Goal: Task Accomplishment & Management: Manage account settings

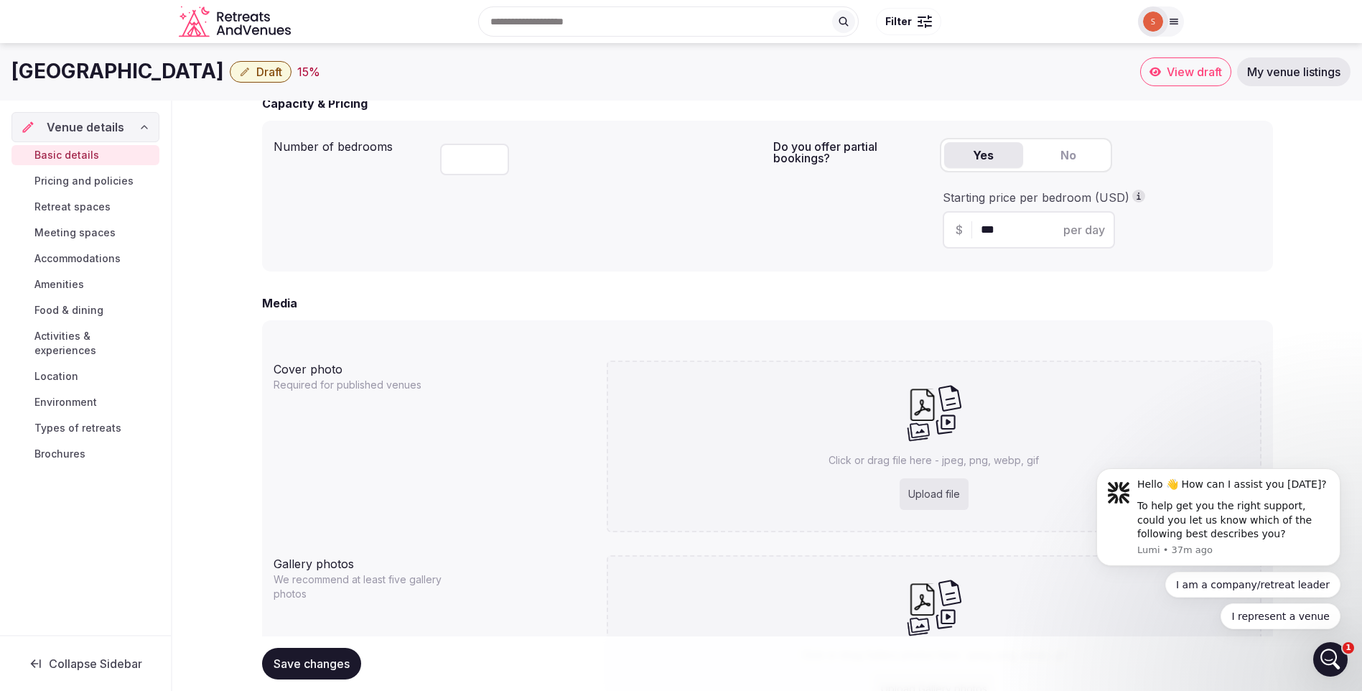
scroll to position [900, 0]
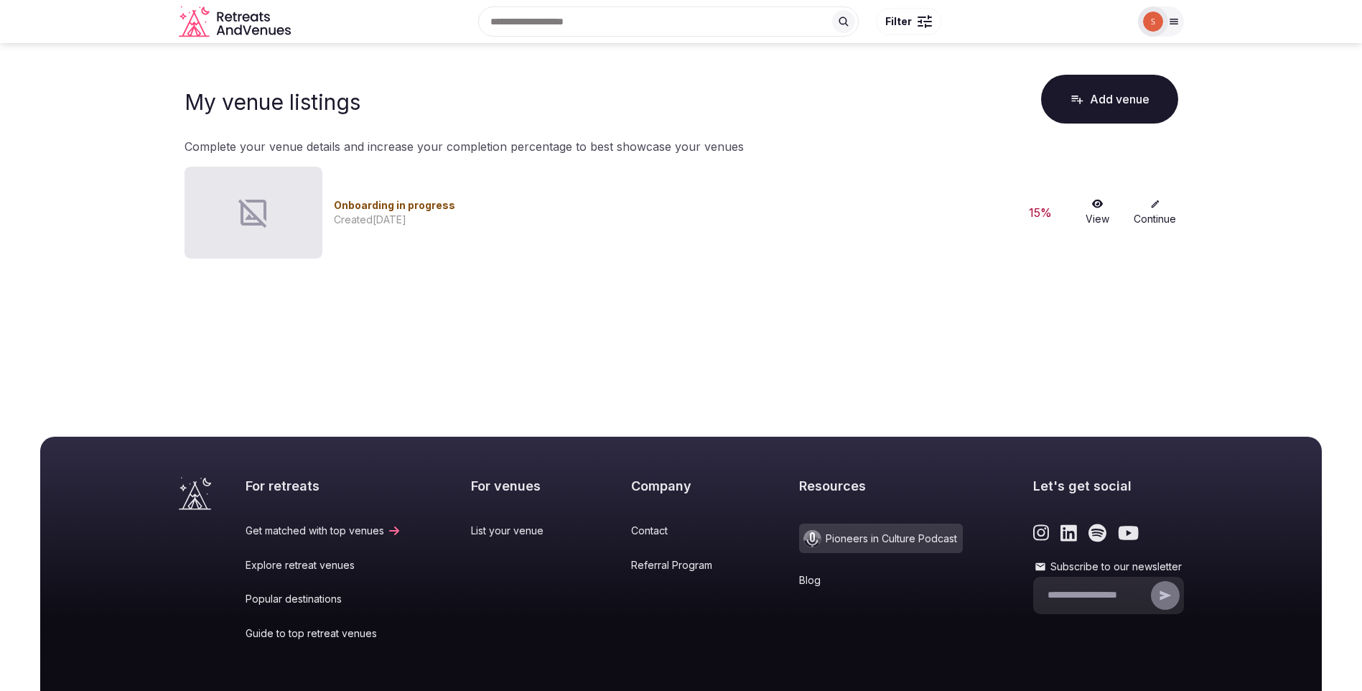
click at [1173, 23] on icon at bounding box center [1173, 21] width 11 height 11
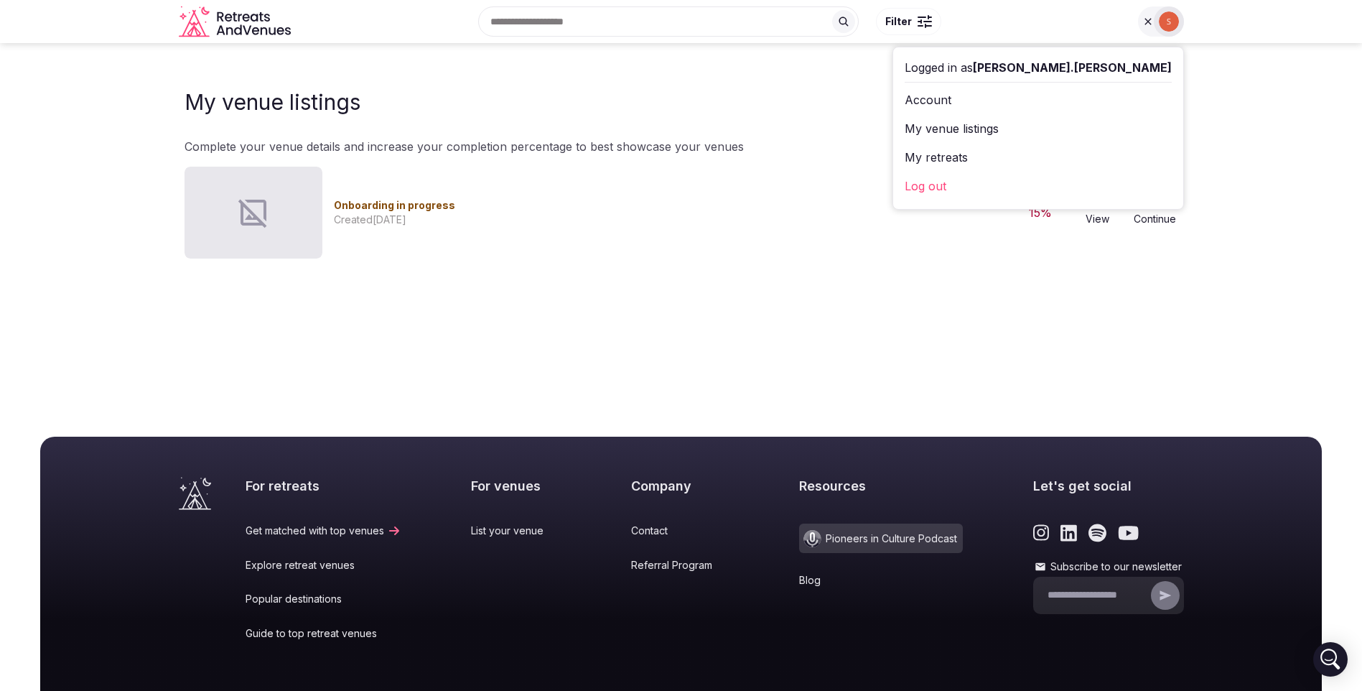
click at [1025, 187] on link "Log out" at bounding box center [1038, 185] width 267 height 23
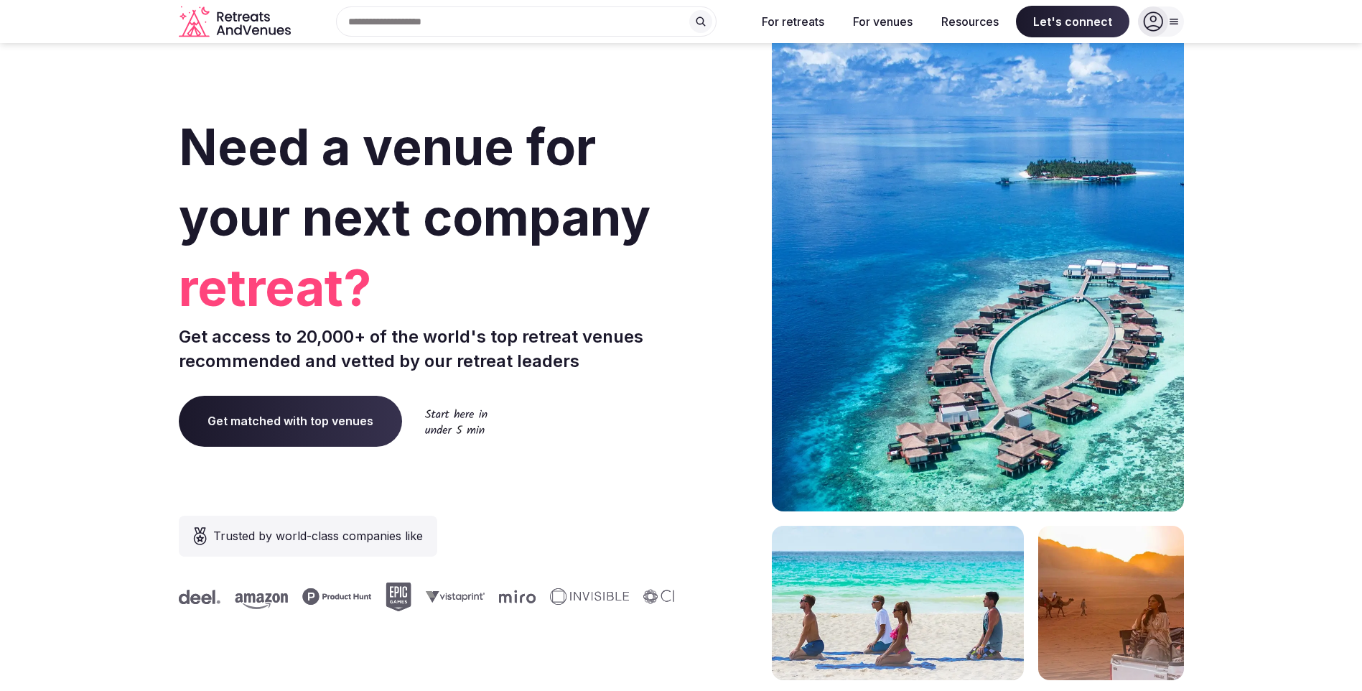
click at [1163, 25] on div at bounding box center [1153, 21] width 30 height 30
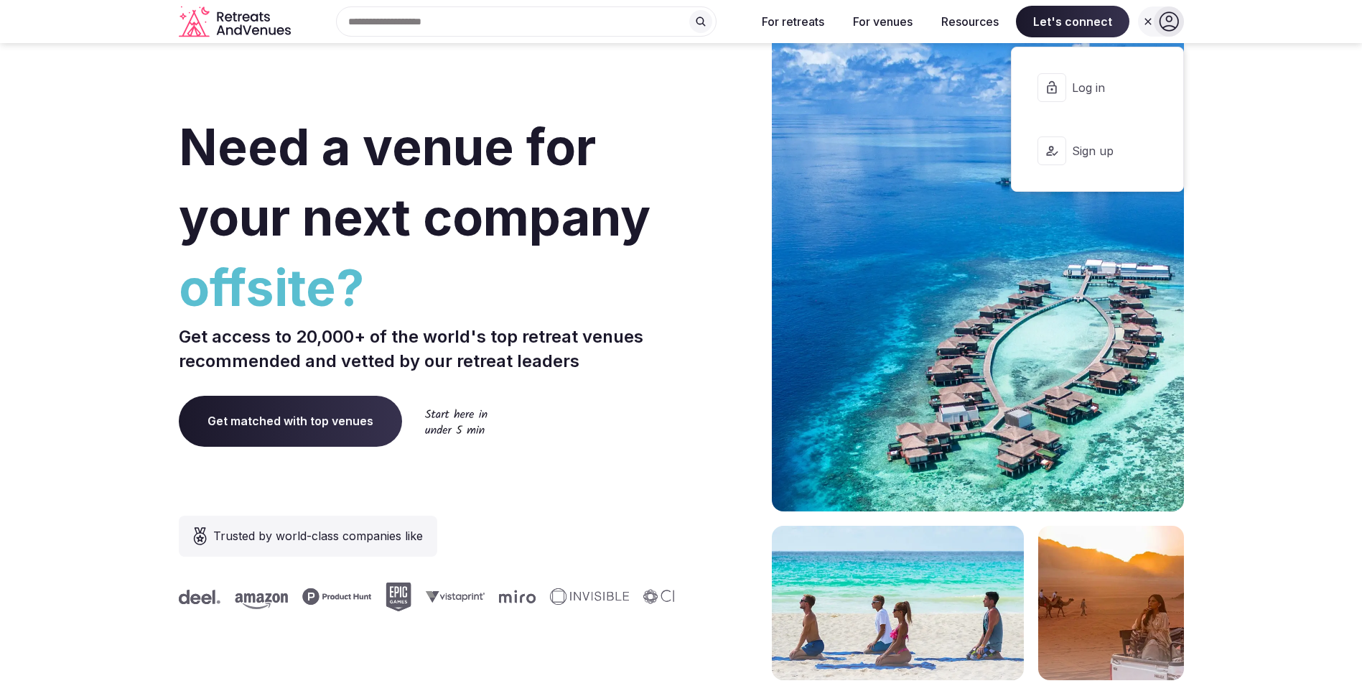
click at [1090, 88] on span "Log in" at bounding box center [1106, 88] width 69 height 16
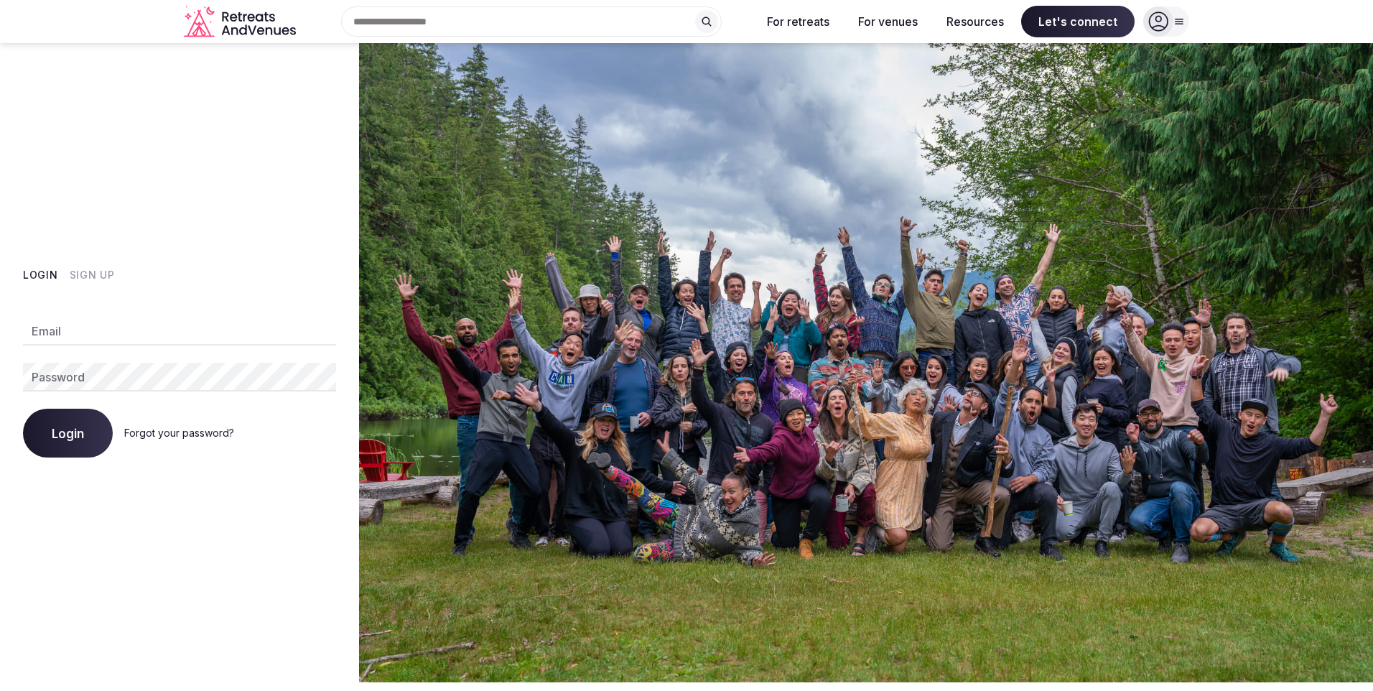
type input "**********"
